Goal: Information Seeking & Learning: Learn about a topic

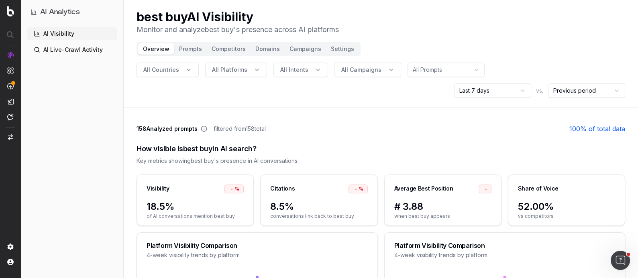
click at [66, 12] on h1 "AI Analytics" at bounding box center [60, 11] width 40 height 11
click at [67, 12] on h1 "AI Analytics" at bounding box center [60, 11] width 40 height 11
click at [62, 33] on link "AI Visibility" at bounding box center [72, 33] width 90 height 13
click at [517, 91] on html "AI Analytics AI Visibility AI Live-Crawl Activity best buy AI Visibility Monito…" at bounding box center [319, 139] width 638 height 278
click at [492, 93] on html "AI Analytics AI Visibility AI Live-Crawl Activity best buy AI Visibility Monito…" at bounding box center [319, 139] width 638 height 278
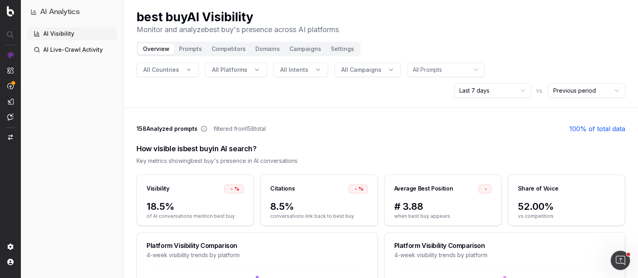
click at [187, 48] on button "Prompts" at bounding box center [190, 48] width 33 height 11
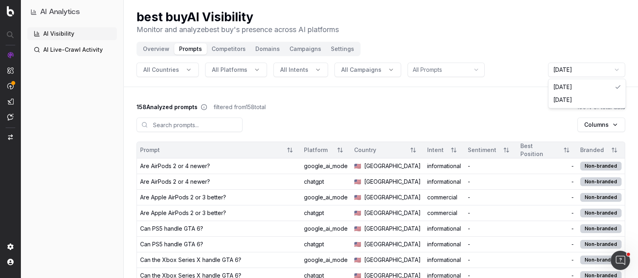
click at [564, 70] on html "AI Analytics AI Visibility AI Live-Crawl Activity best buy AI Visibility Monito…" at bounding box center [319, 139] width 638 height 278
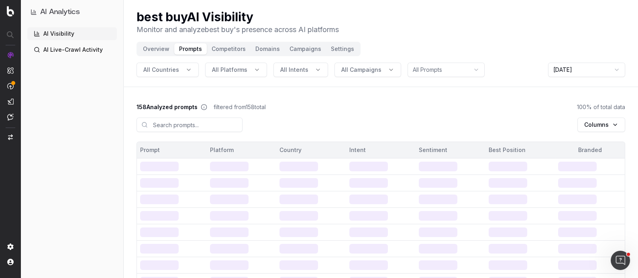
click at [152, 51] on button "Overview" at bounding box center [156, 48] width 36 height 11
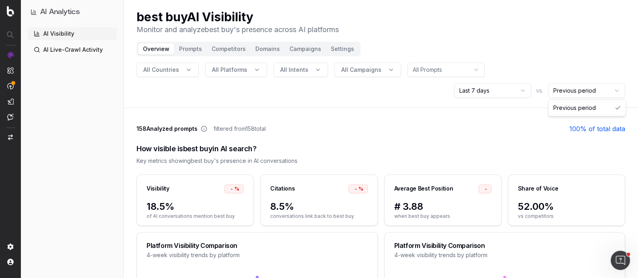
click at [556, 92] on html "AI Analytics AI Visibility AI Live-Crawl Activity best buy AI Visibility Monito…" at bounding box center [319, 139] width 638 height 278
click at [506, 92] on html "AI Analytics AI Visibility AI Live-Crawl Activity best buy AI Visibility Monito…" at bounding box center [319, 139] width 638 height 278
click at [517, 55] on header "best buy AI Visibility Monitor and analyze best buy 's presence across AI platf…" at bounding box center [381, 54] width 514 height 108
click at [222, 51] on button "Competitors" at bounding box center [229, 48] width 44 height 11
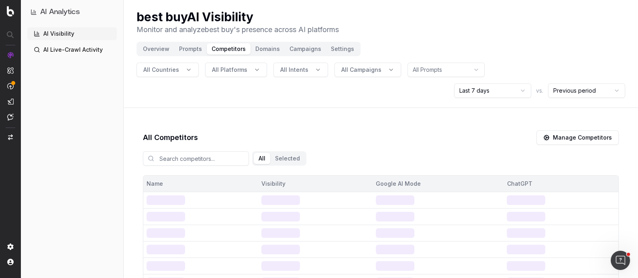
click at [91, 52] on link "AI Live-Crawl Activity" at bounding box center [72, 49] width 90 height 13
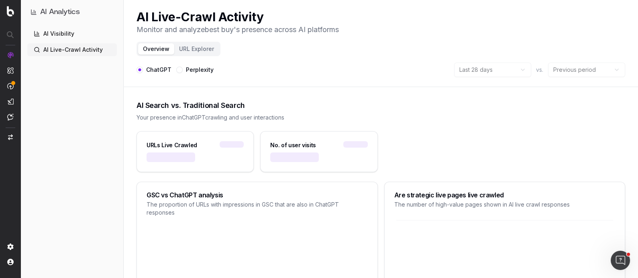
click at [70, 13] on h1 "AI Analytics" at bounding box center [60, 11] width 40 height 11
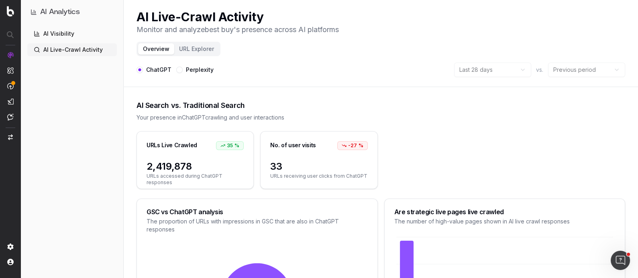
click at [60, 35] on link "AI Visibility" at bounding box center [72, 33] width 90 height 13
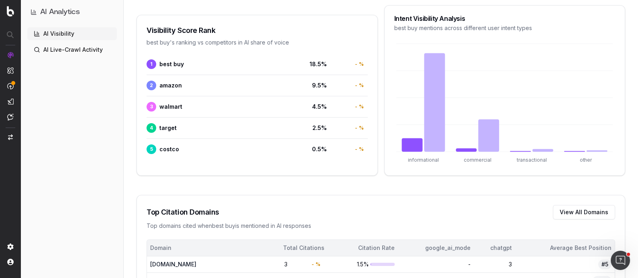
scroll to position [405, 0]
click at [359, 63] on div "- %" at bounding box center [358, 63] width 18 height 8
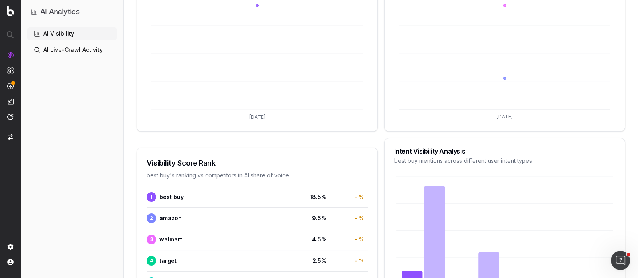
scroll to position [0, 0]
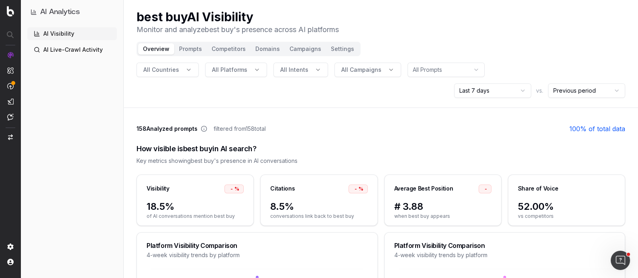
click at [518, 92] on html "AI Analytics AI Visibility AI Live-Crawl Activity best buy AI Visibility Monito…" at bounding box center [319, 139] width 638 height 278
click at [562, 93] on html "AI Analytics AI Visibility AI Live-Crawl Activity best buy AI Visibility Monito…" at bounding box center [319, 139] width 638 height 278
click at [510, 91] on html "AI Analytics AI Visibility AI Live-Crawl Activity best buy AI Visibility Monito…" at bounding box center [319, 139] width 638 height 278
click at [490, 91] on html "AI Analytics AI Visibility AI Live-Crawl Activity best buy AI Visibility Monito…" at bounding box center [319, 139] width 638 height 278
click at [441, 101] on header "best buy AI Visibility Monitor and analyze best buy 's presence across AI platf…" at bounding box center [381, 54] width 514 height 108
